Goal: Transaction & Acquisition: Purchase product/service

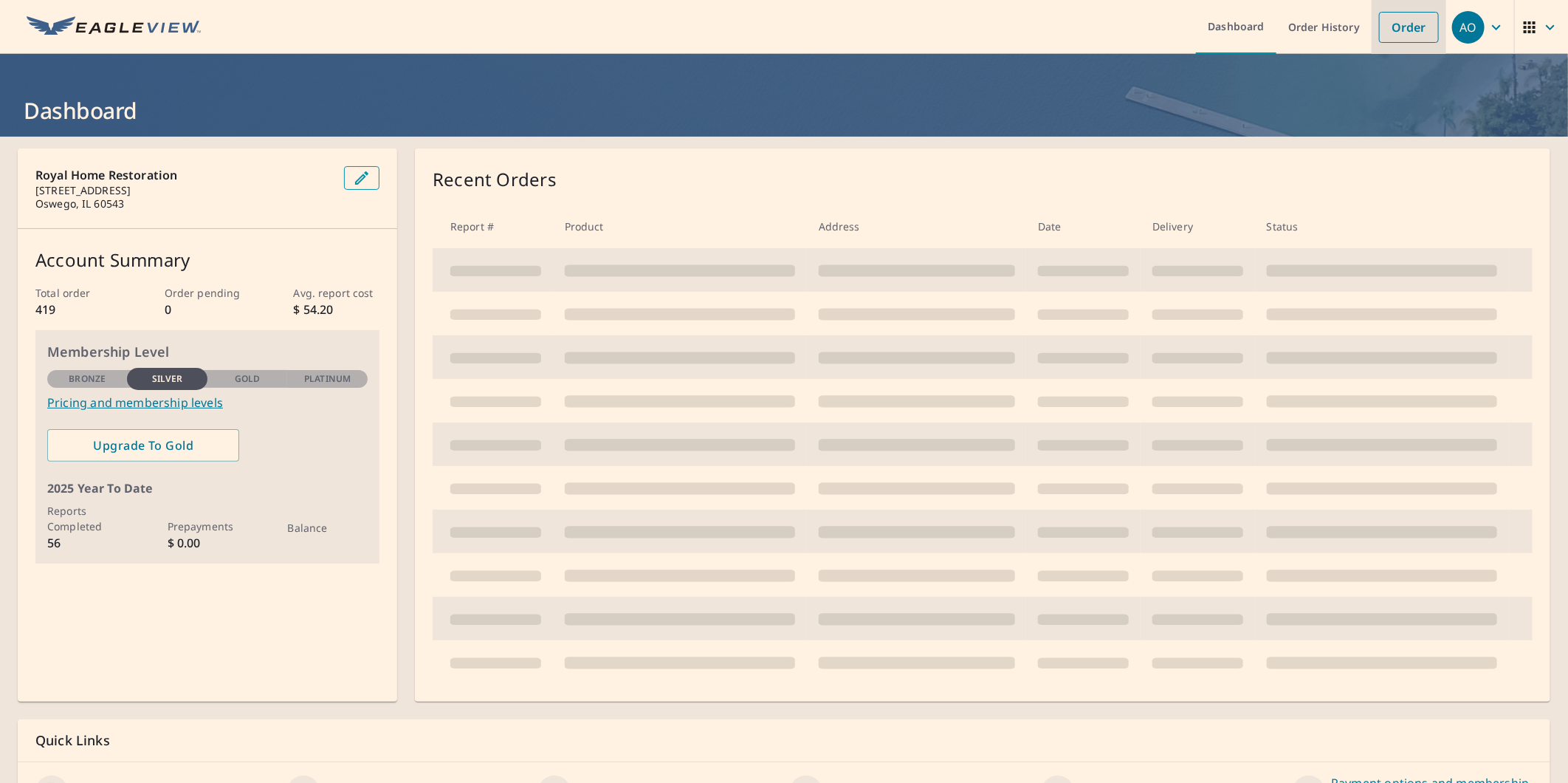
click at [1379, 26] on link "Order" at bounding box center [1409, 27] width 60 height 31
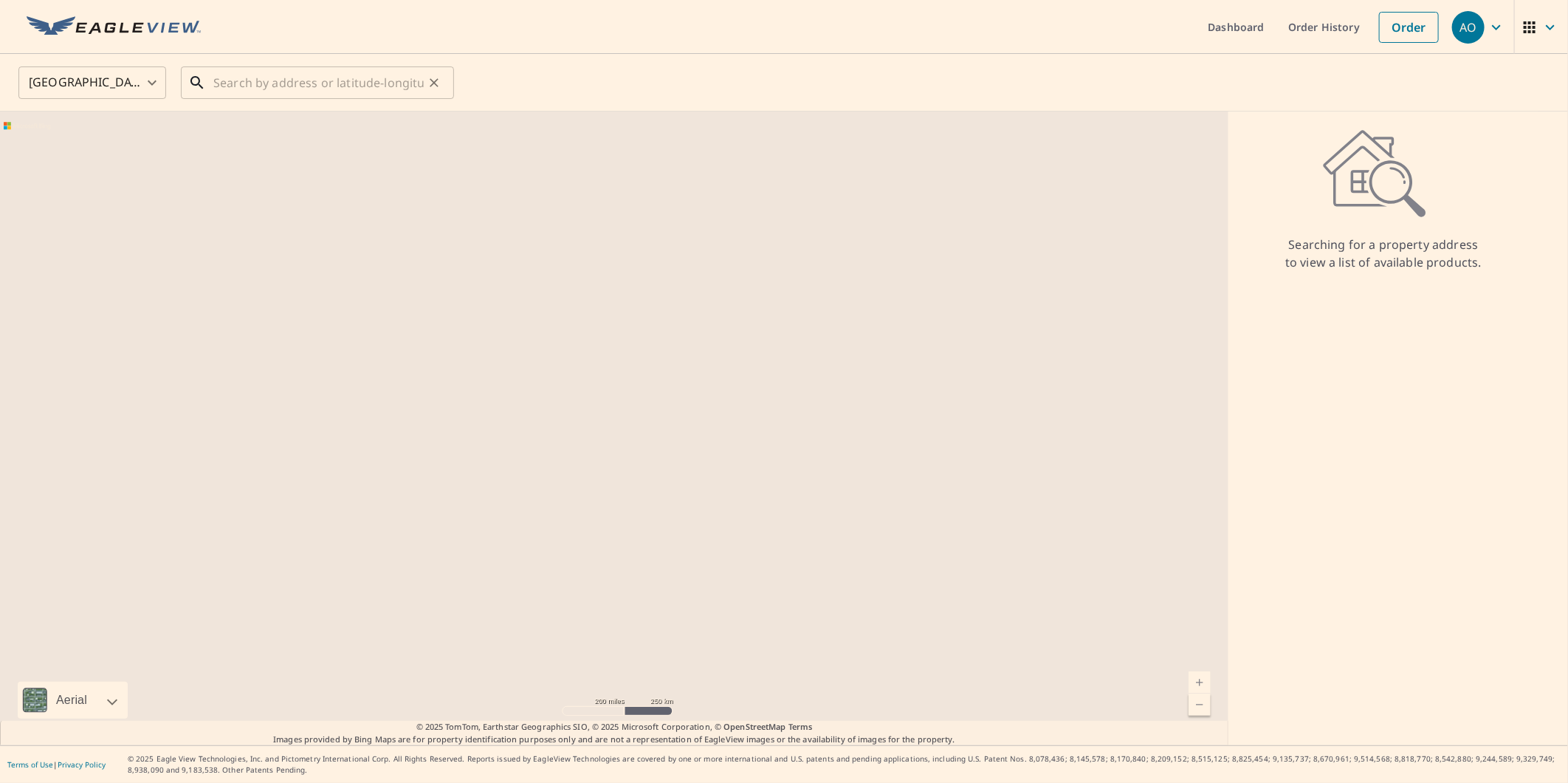
click at [260, 74] on input "text" at bounding box center [318, 82] width 211 height 41
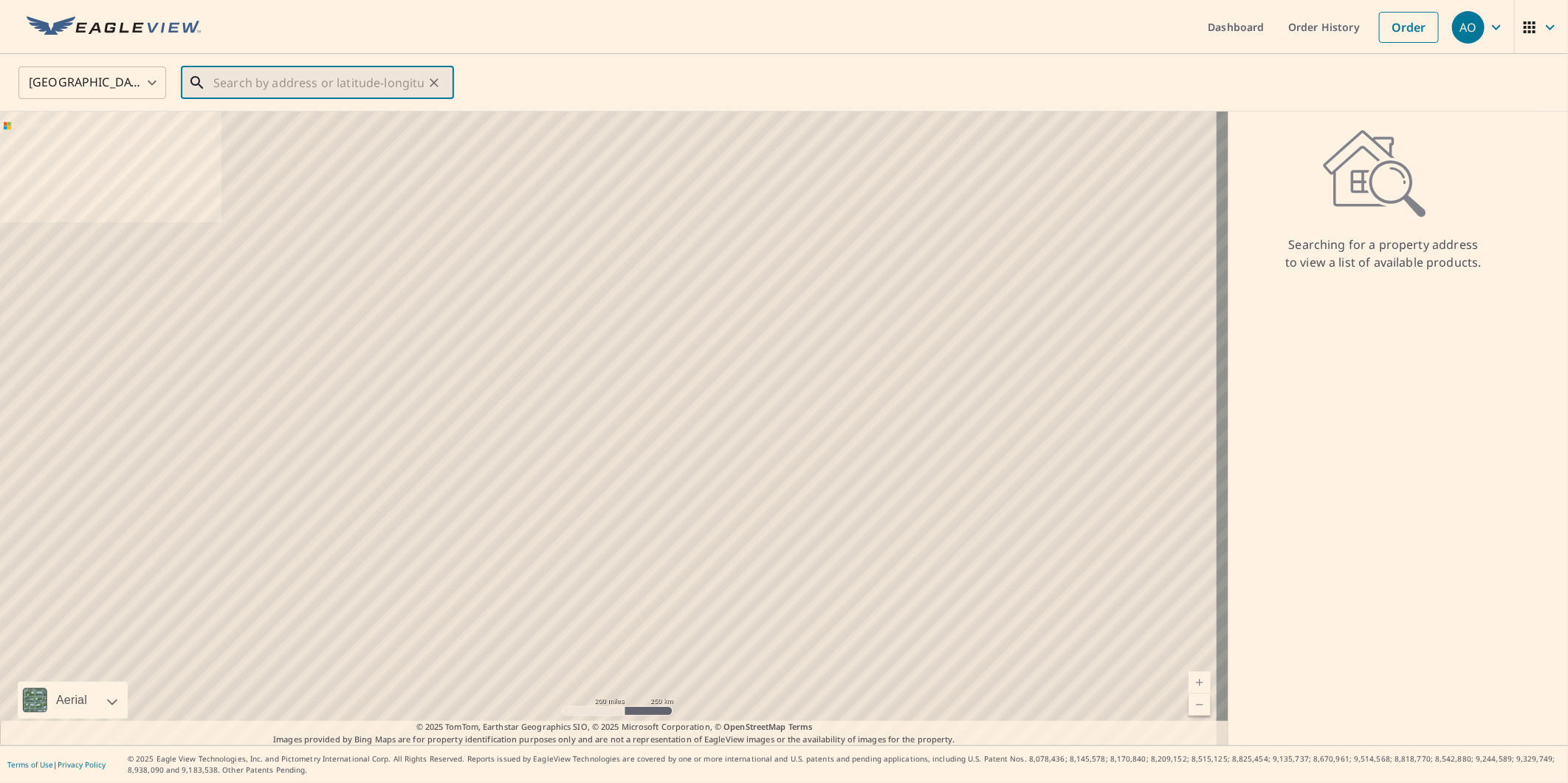
paste input "[STREET_ADDRESS]"
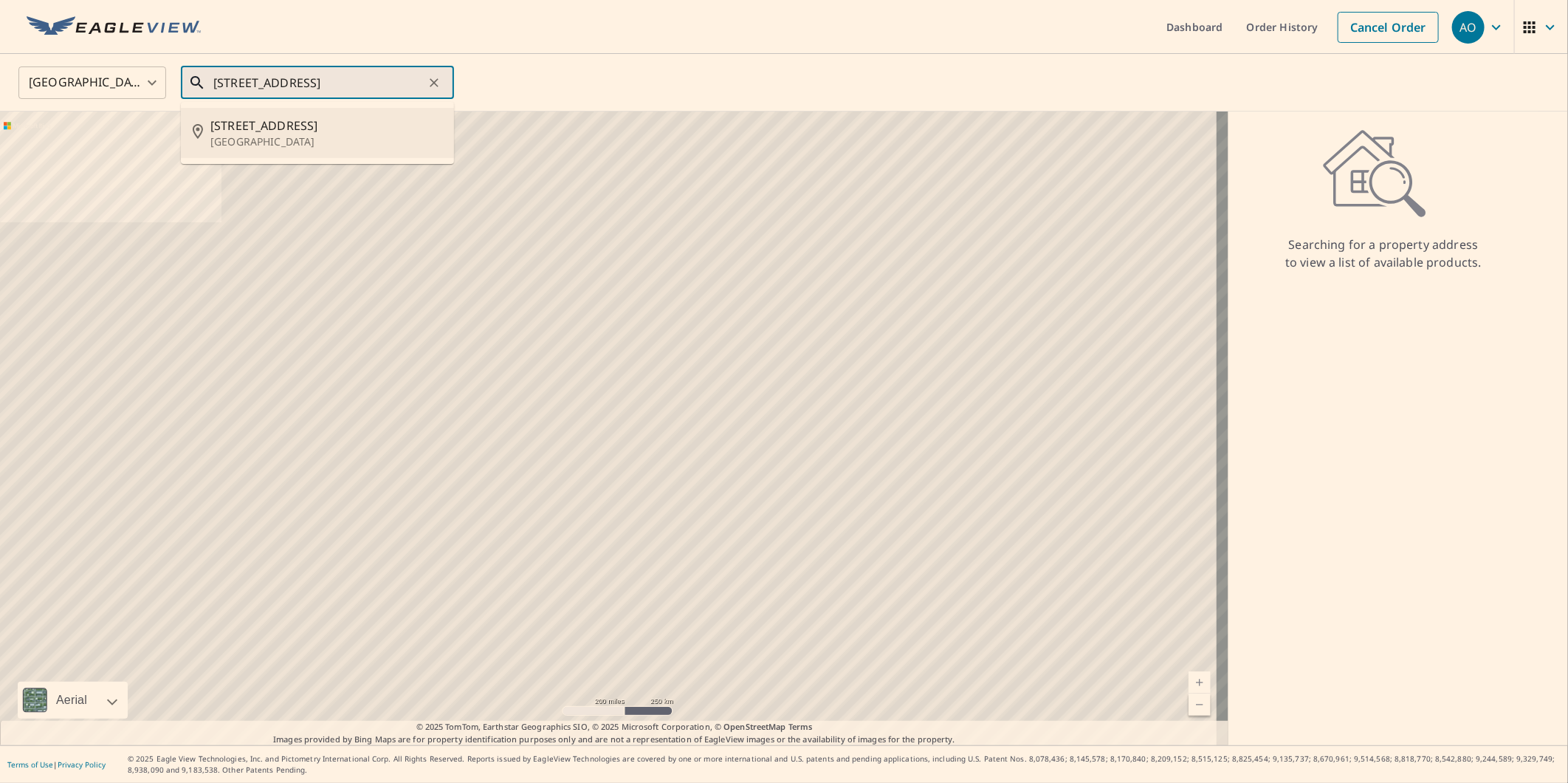
click at [319, 143] on p "[GEOGRAPHIC_DATA]" at bounding box center [327, 141] width 232 height 14
type input "[STREET_ADDRESS]"
click at [319, 143] on div at bounding box center [614, 428] width 1229 height 634
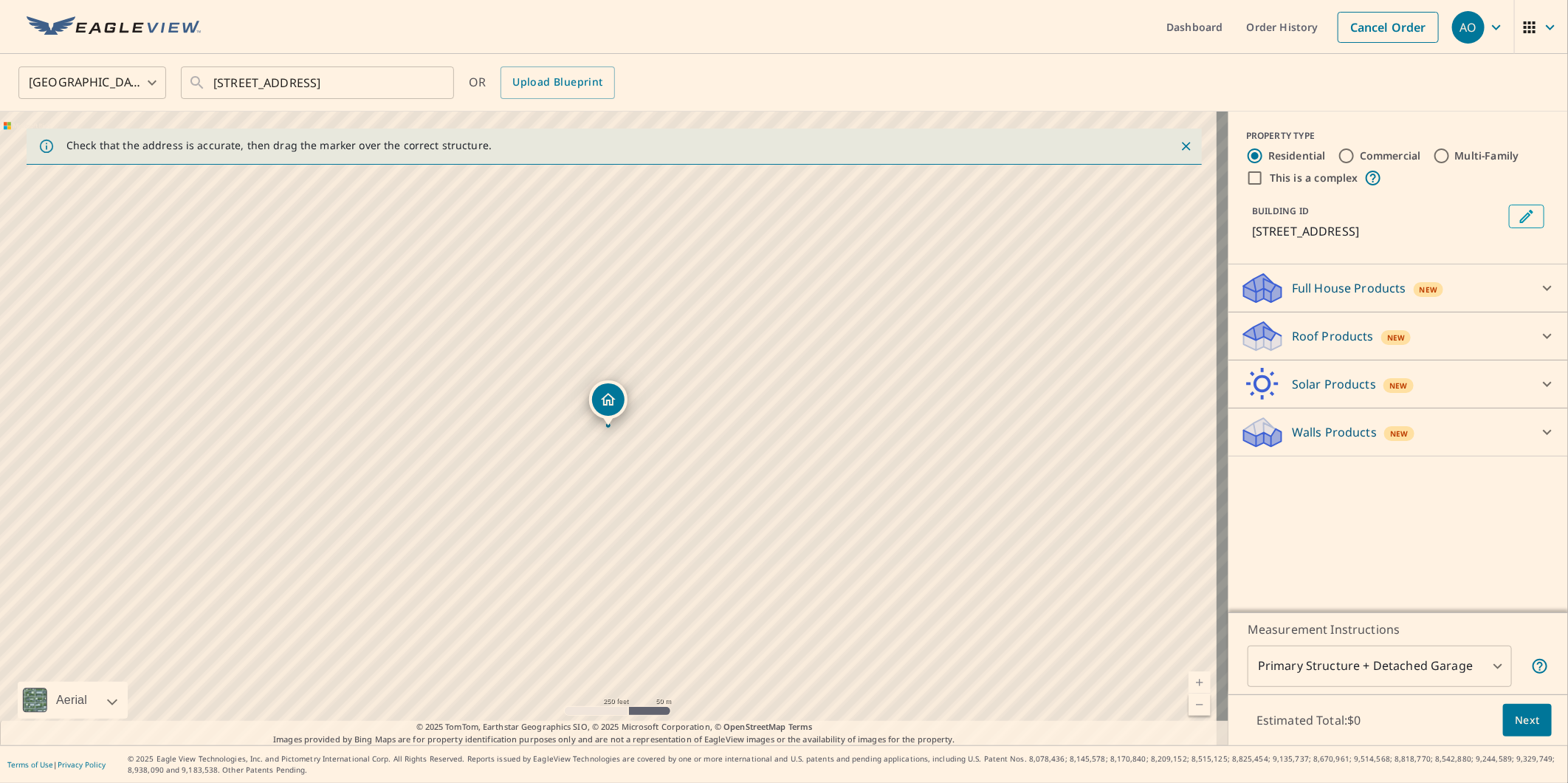
click at [1263, 300] on icon at bounding box center [1263, 288] width 44 height 35
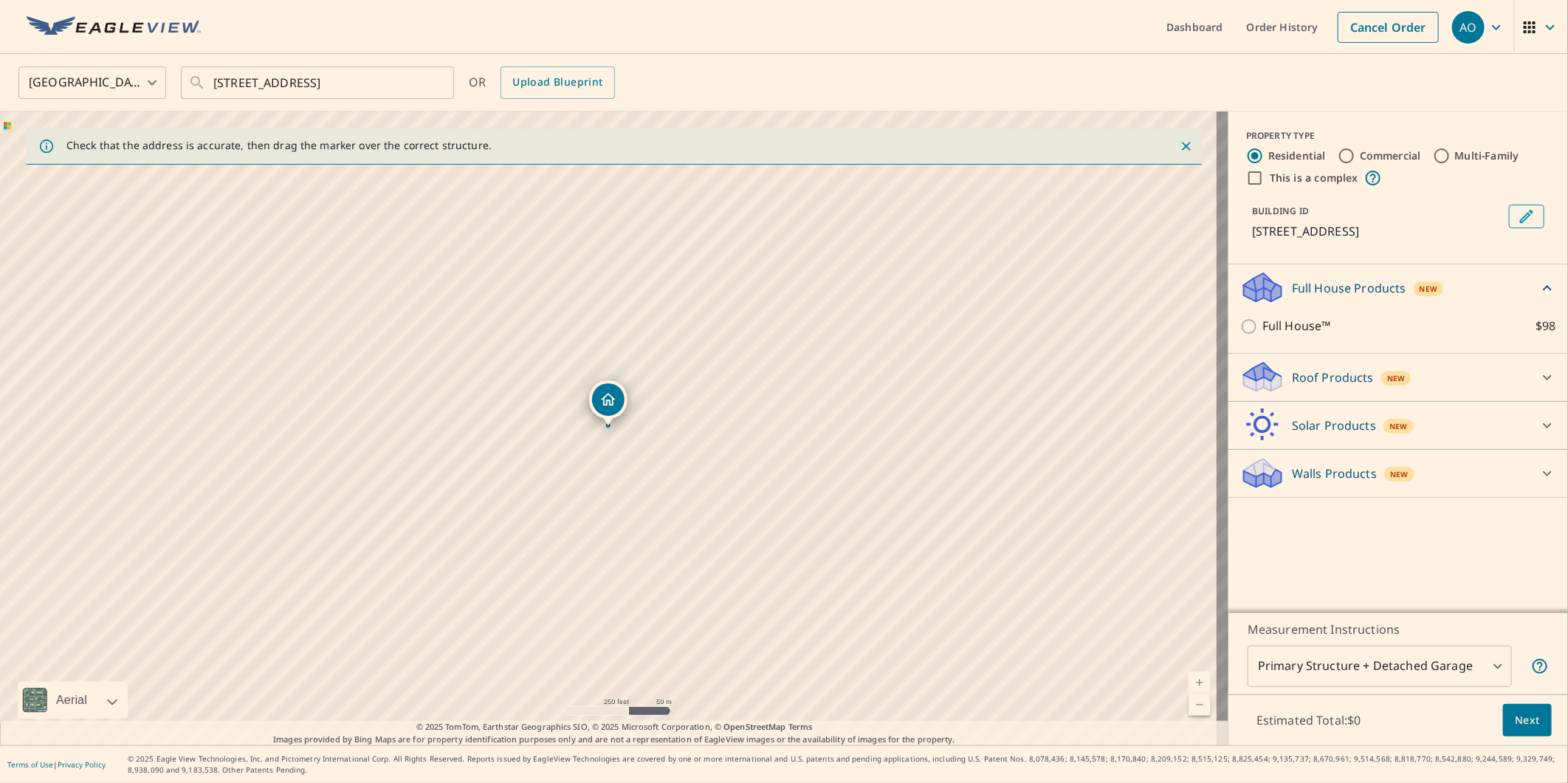
click at [1292, 385] on p "Roof Products" at bounding box center [1333, 377] width 82 height 18
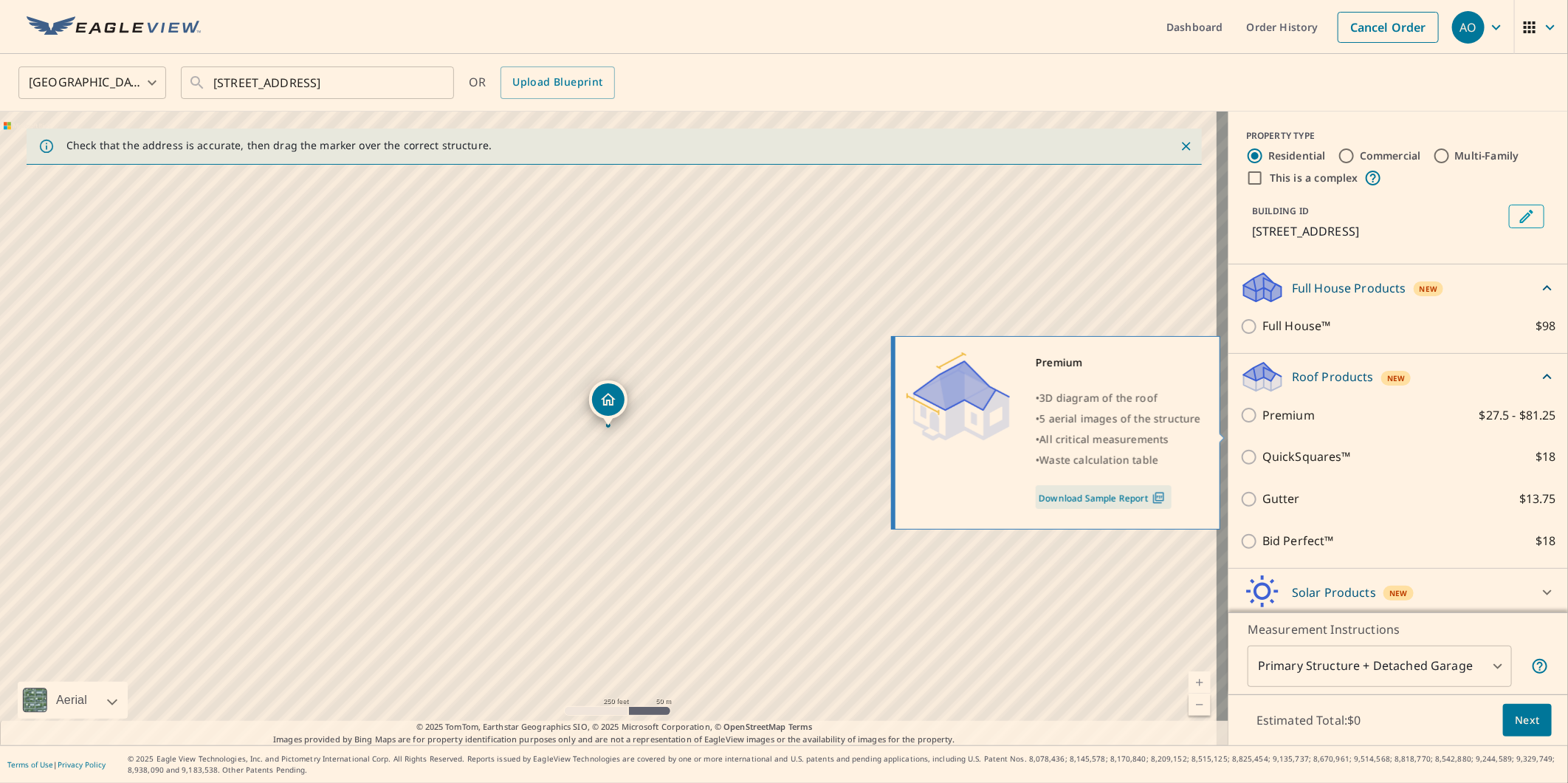
click at [1246, 424] on input "Premium $27.5 - $81.25" at bounding box center [1252, 415] width 22 height 18
checkbox input "true"
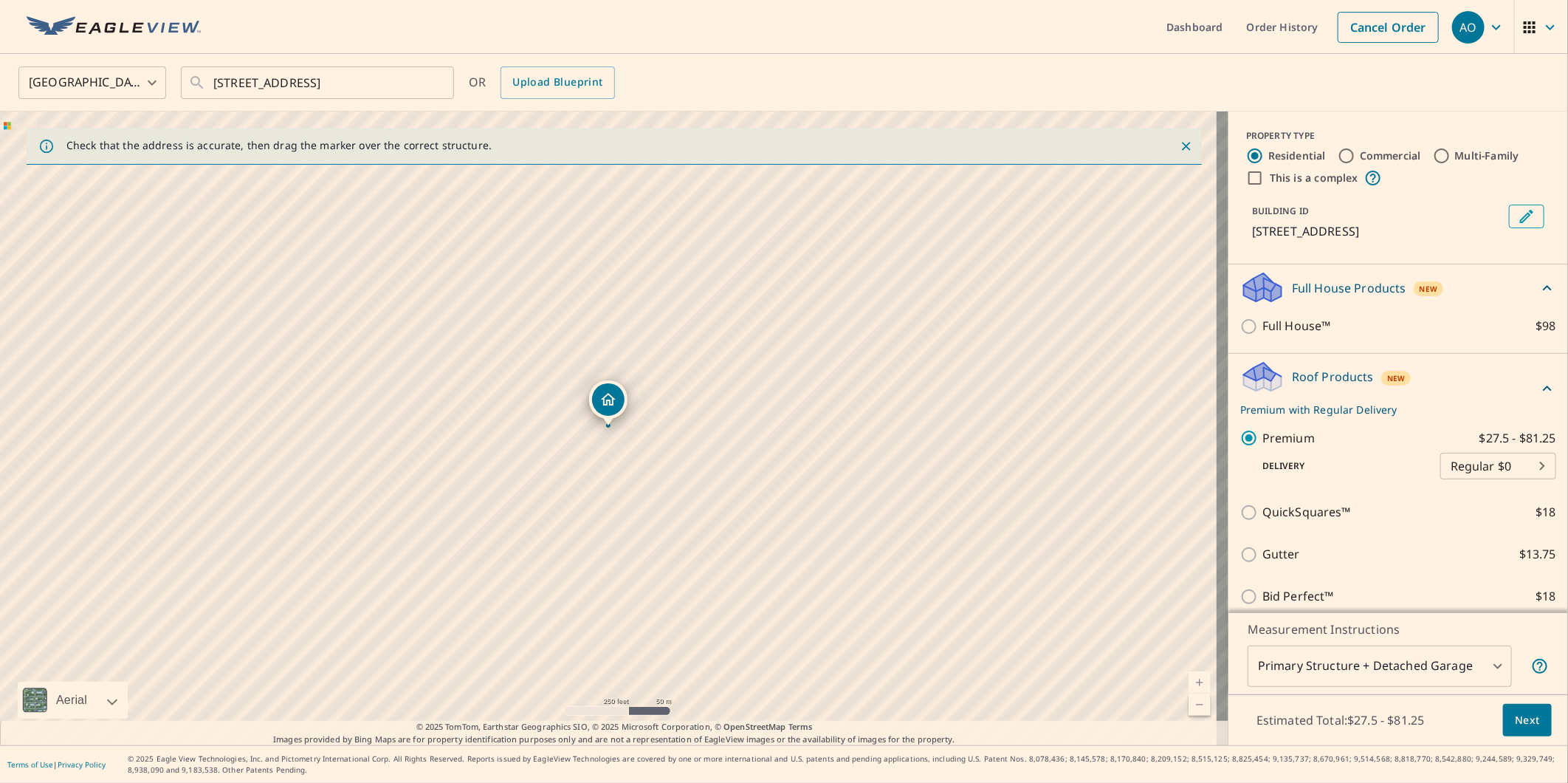
click at [1534, 715] on button "Next" at bounding box center [1528, 720] width 49 height 33
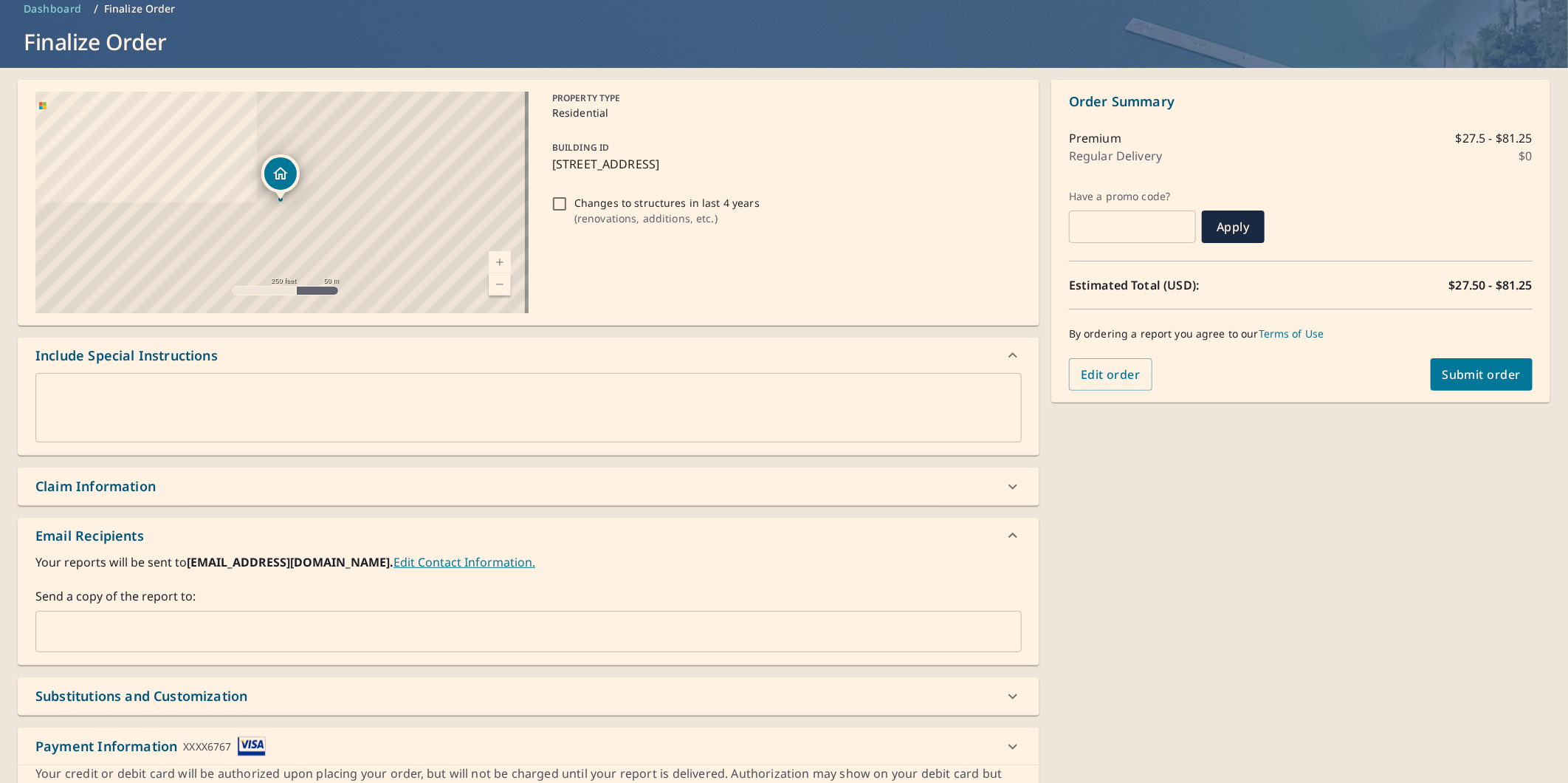
scroll to position [146, 0]
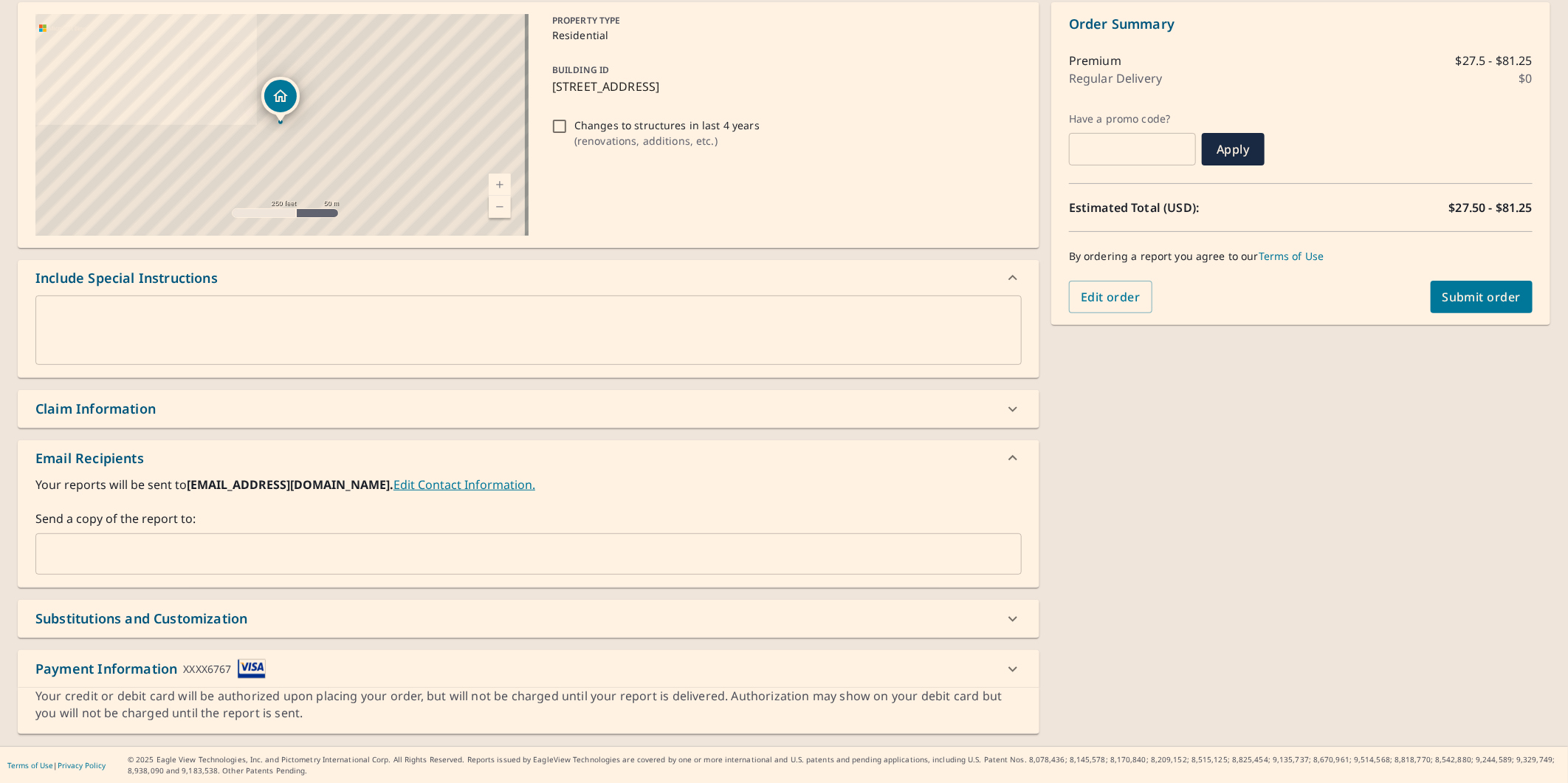
click at [137, 543] on input "text" at bounding box center [518, 554] width 951 height 28
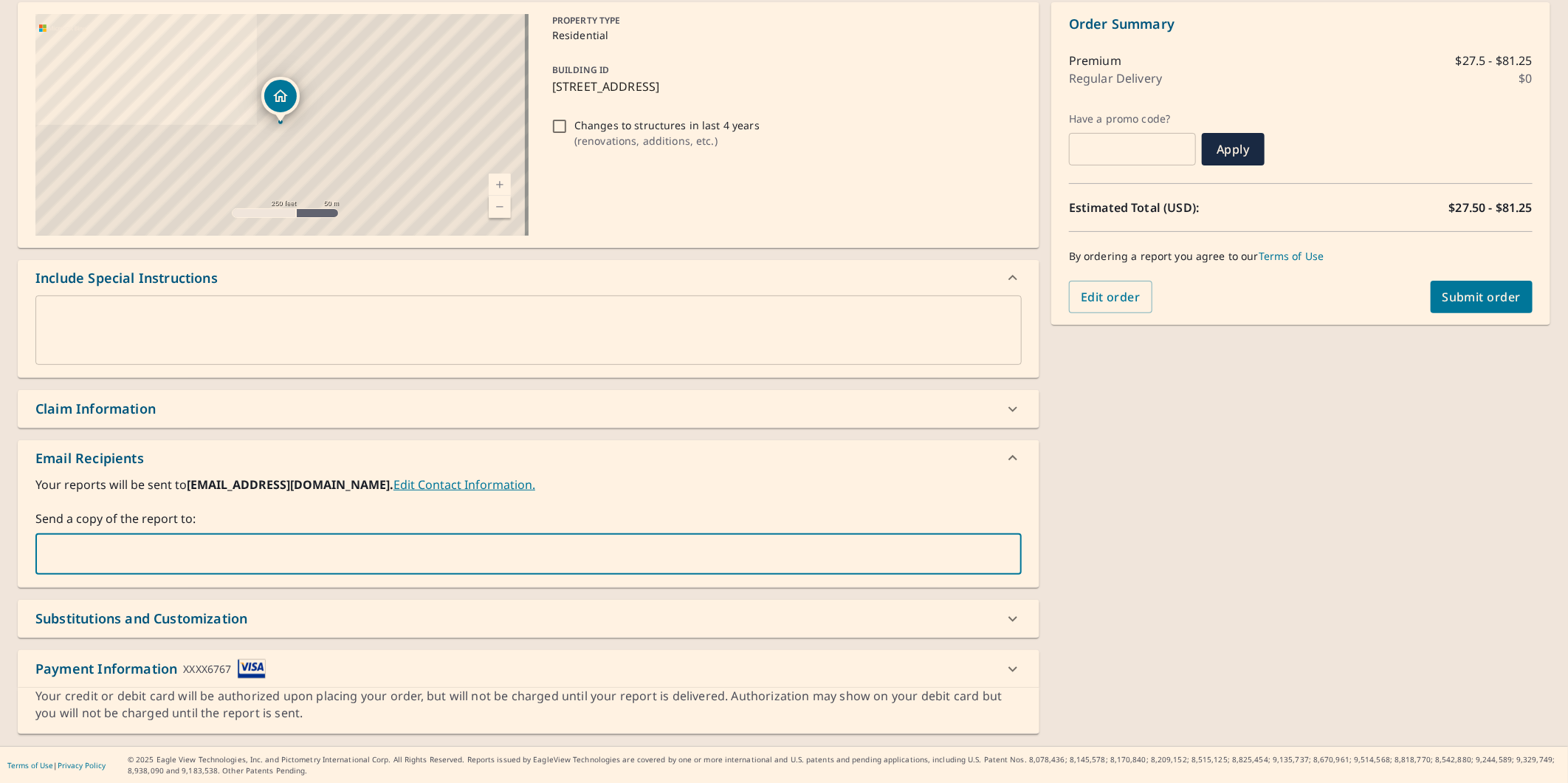
paste input "[PERSON_NAME][EMAIL_ADDRESS][DOMAIN_NAME]"
type input "[PERSON_NAME][EMAIL_ADDRESS][DOMAIN_NAME]"
click at [1443, 294] on span "Submit order" at bounding box center [1482, 296] width 79 height 16
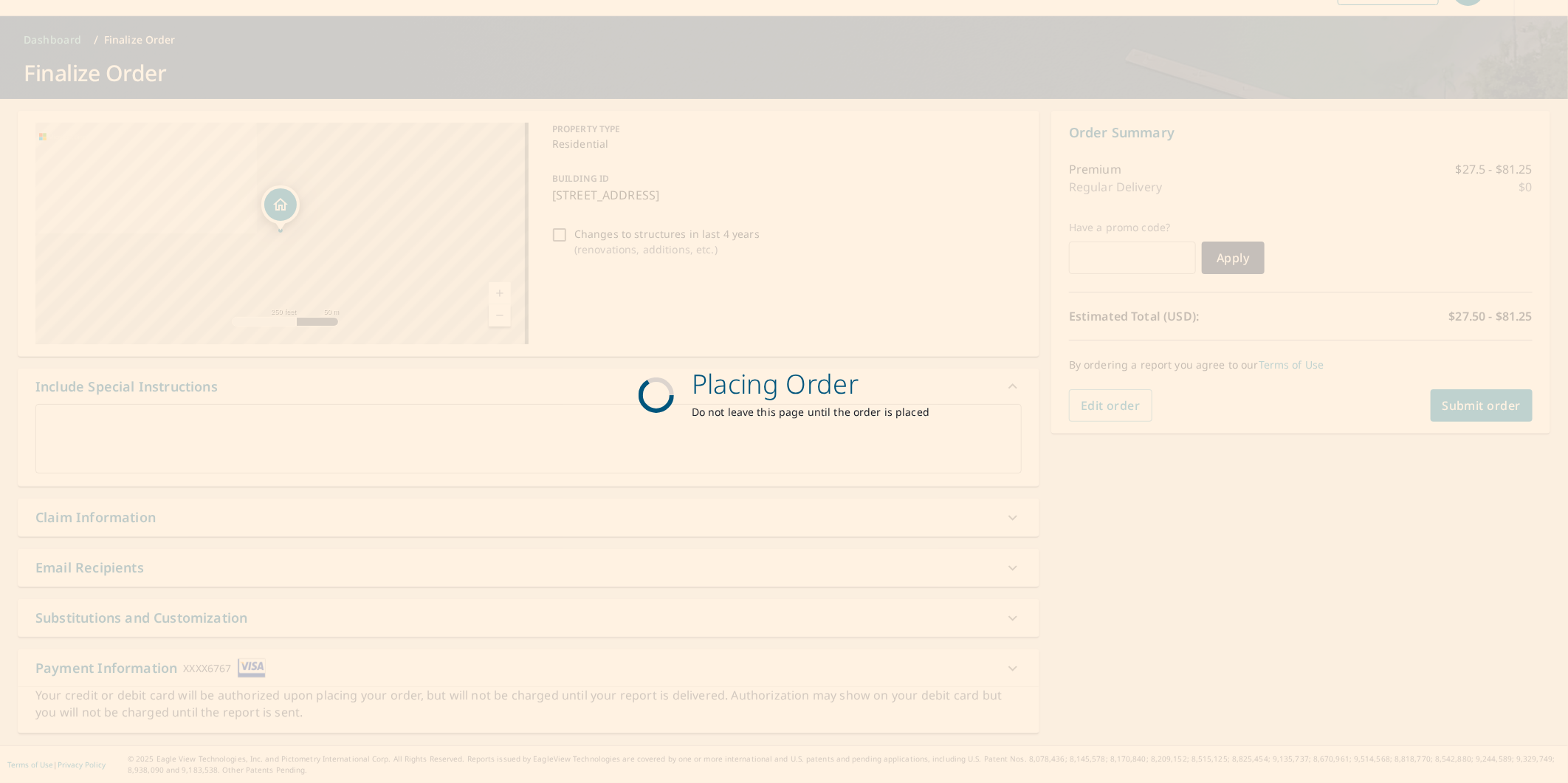
scroll to position [38, 0]
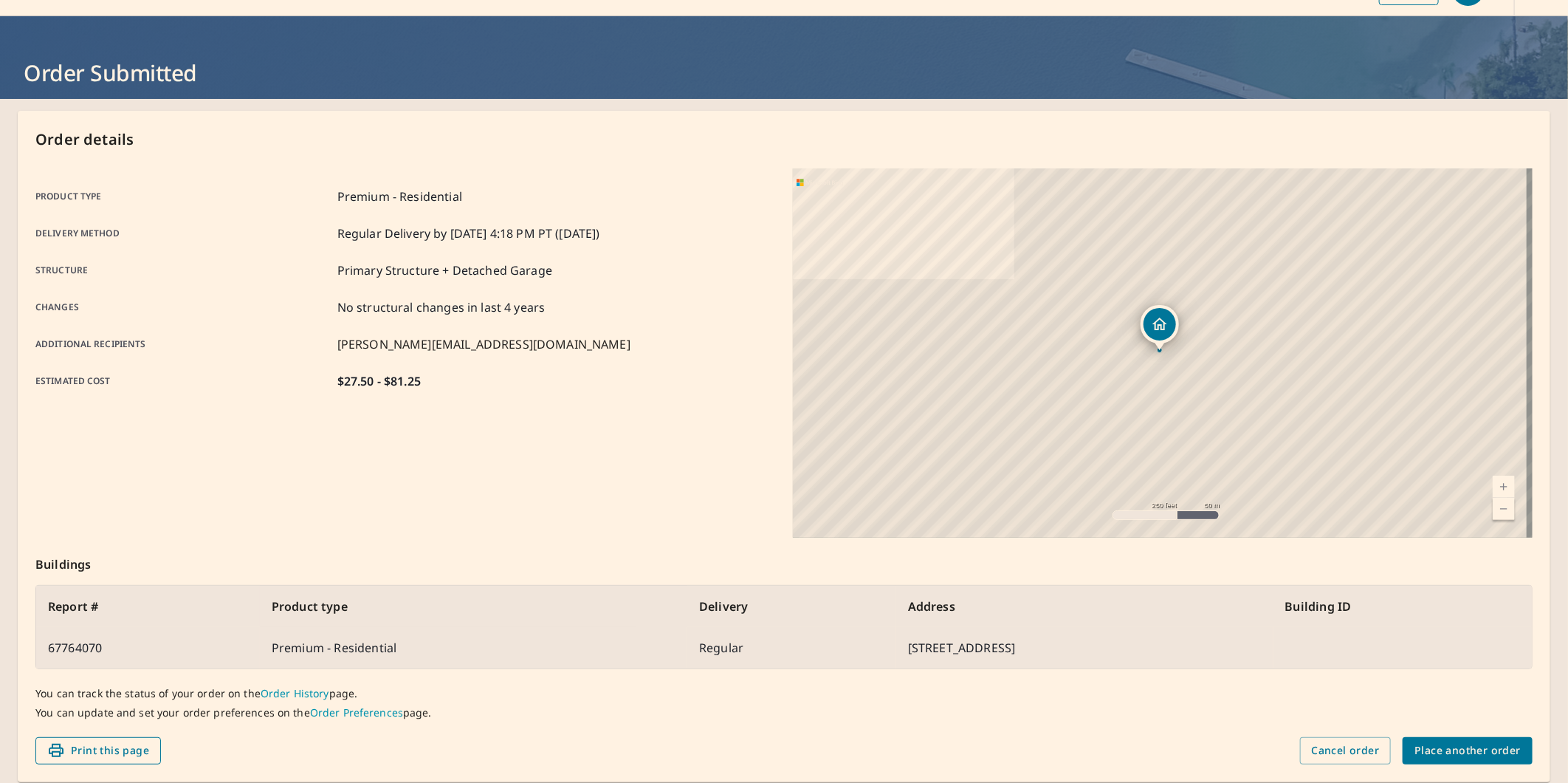
click at [100, 750] on span "Print this page" at bounding box center [98, 751] width 102 height 19
click at [617, 519] on div "Product type Premium - Residential Delivery method Regular Delivery by [DATE] 4…" at bounding box center [405, 353] width 740 height 369
